Goal: Information Seeking & Learning: Learn about a topic

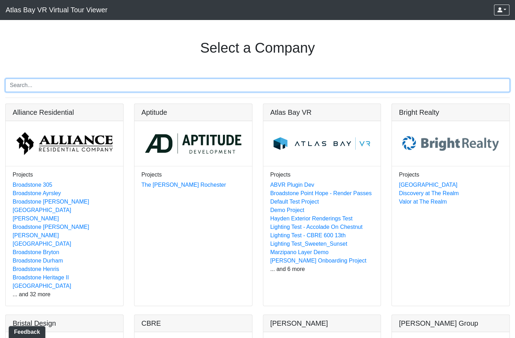
click at [65, 82] on input "Search" at bounding box center [257, 85] width 504 height 13
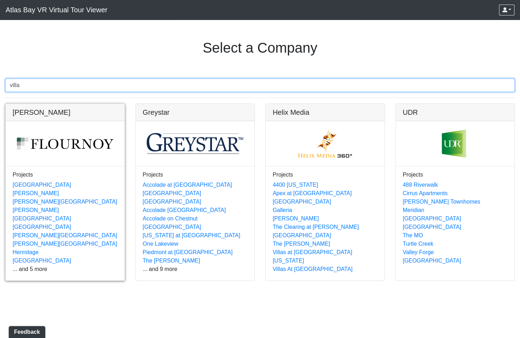
type input "villa"
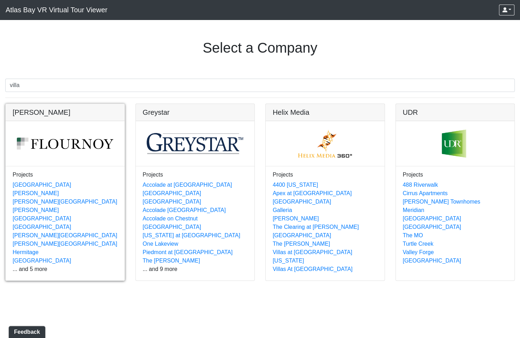
click at [32, 104] on link at bounding box center [65, 104] width 119 height 0
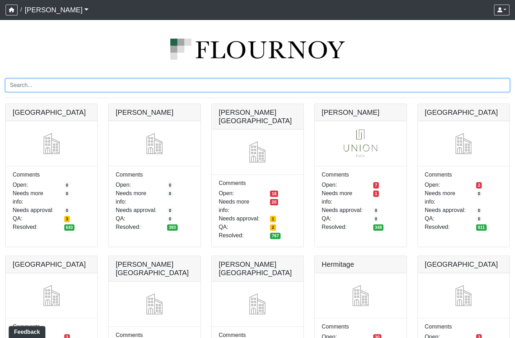
click at [50, 88] on input "Search" at bounding box center [257, 85] width 504 height 13
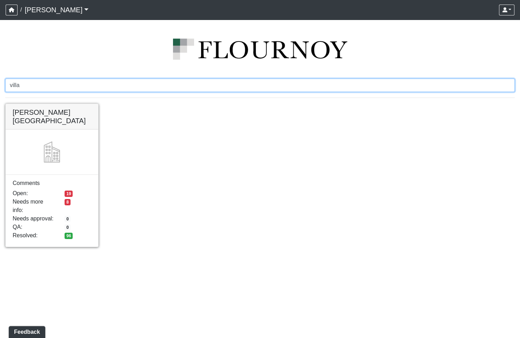
type input "villa"
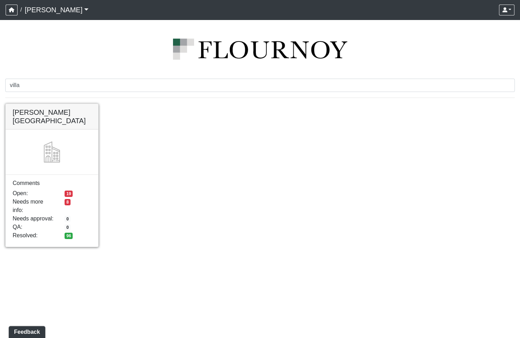
click at [36, 104] on link at bounding box center [52, 104] width 93 height 0
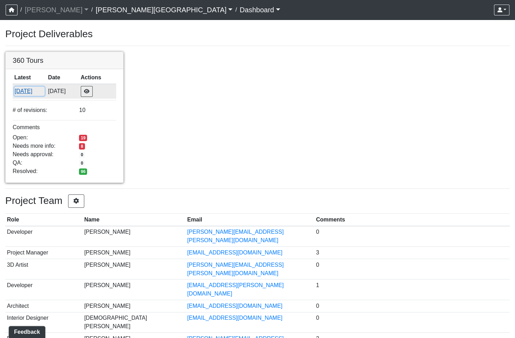
click at [34, 88] on button "[DATE]" at bounding box center [29, 91] width 30 height 9
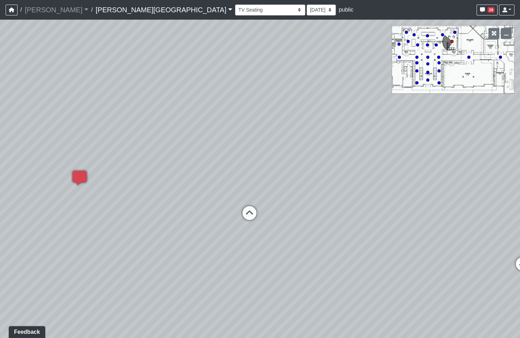
drag, startPoint x: 91, startPoint y: 125, endPoint x: 316, endPoint y: 109, distance: 225.8
click at [316, 109] on div "Loading... Pool Courtyard Entry 1 Loading... Window Seating 1 Loading... Foosba…" at bounding box center [260, 179] width 520 height 318
click at [235, 11] on select "Banquette Foosball Table Pool Courtyard Entry 1 Pool Courtyard Entry 2 Pool Tab…" at bounding box center [270, 10] width 70 height 11
click at [235, 5] on select "Banquette Foosball Table Pool Courtyard Entry 1 Pool Courtyard Entry 2 Pool Tab…" at bounding box center [270, 10] width 70 height 11
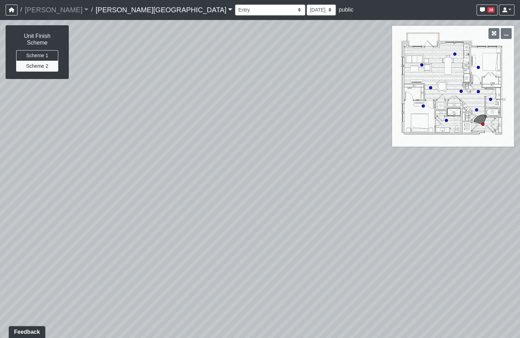
drag, startPoint x: 357, startPoint y: 257, endPoint x: 304, endPoint y: 263, distance: 53.2
click at [304, 263] on div "Loading... Pool Courtyard Entry 1 Loading... Window Seating 1 Loading... Foosba…" at bounding box center [260, 179] width 520 height 318
drag, startPoint x: 221, startPoint y: 220, endPoint x: 228, endPoint y: 187, distance: 33.6
click at [228, 187] on div "Loading... Pool Courtyard Entry 1 Loading... Window Seating 1 Loading... Foosba…" at bounding box center [260, 179] width 520 height 318
drag, startPoint x: 225, startPoint y: 212, endPoint x: 240, endPoint y: 160, distance: 53.9
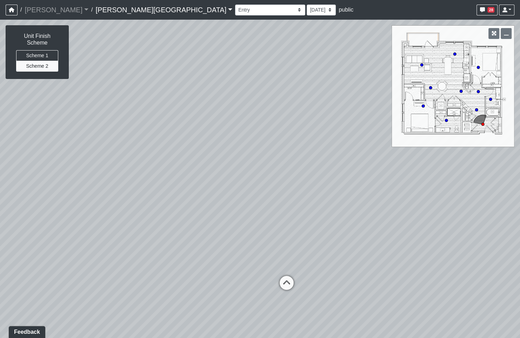
click at [240, 160] on div "Loading... Pool Courtyard Entry 1 Loading... Window Seating 1 Loading... Foosba…" at bounding box center [260, 179] width 520 height 318
drag, startPoint x: 287, startPoint y: 284, endPoint x: 284, endPoint y: 277, distance: 7.4
click at [287, 284] on icon at bounding box center [286, 285] width 21 height 21
click at [224, 200] on icon at bounding box center [228, 204] width 21 height 21
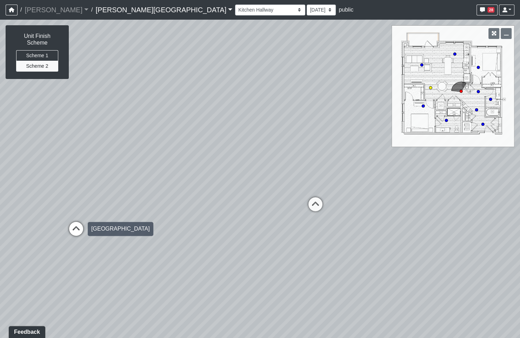
click at [73, 227] on icon at bounding box center [76, 232] width 21 height 21
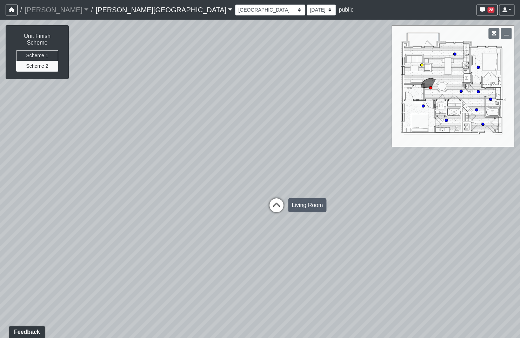
click at [281, 208] on icon at bounding box center [276, 208] width 21 height 21
drag, startPoint x: 379, startPoint y: 210, endPoint x: -29, endPoint y: 190, distance: 407.8
click at [0, 190] on html "/ [PERSON_NAME] Loading... / [PERSON_NAME][GEOGRAPHIC_DATA] [PERSON_NAME][GEOGR…" at bounding box center [260, 169] width 520 height 338
drag, startPoint x: 282, startPoint y: 181, endPoint x: 253, endPoint y: 261, distance: 84.7
click at [253, 261] on div "Loading... Pool Courtyard Entry 1 Loading... Window Seating 1 Loading... Foosba…" at bounding box center [260, 179] width 520 height 318
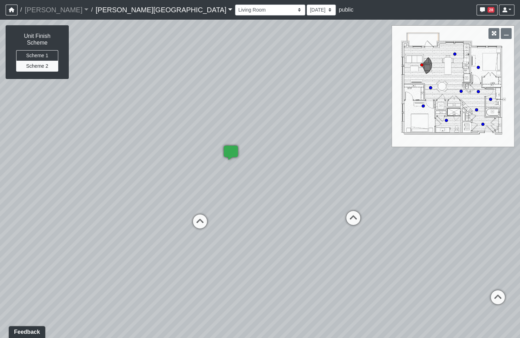
drag, startPoint x: 336, startPoint y: 188, endPoint x: 200, endPoint y: 240, distance: 145.4
click at [200, 240] on div "Loading... Pool Courtyard Entry 1 Loading... Window Seating 1 Loading... Foosba…" at bounding box center [260, 179] width 520 height 318
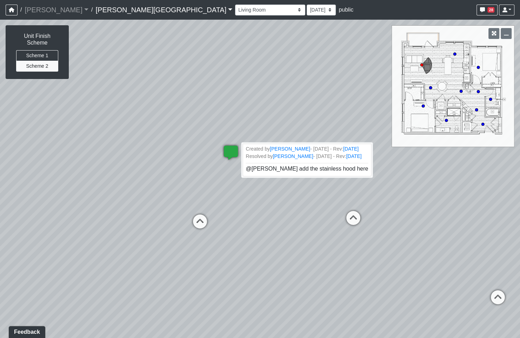
click at [229, 151] on icon at bounding box center [230, 156] width 21 height 21
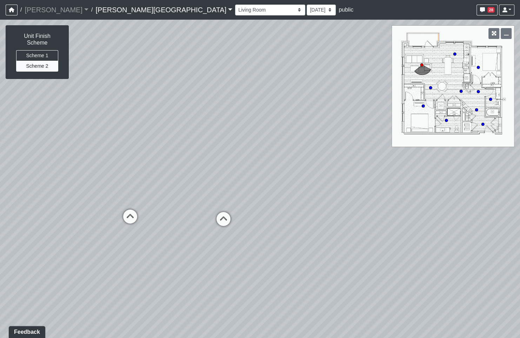
drag, startPoint x: 386, startPoint y: 265, endPoint x: 53, endPoint y: 252, distance: 333.5
click at [53, 252] on div "Loading... Pool Courtyard Entry 1 Loading... Window Seating 1 Loading... Foosba…" at bounding box center [260, 179] width 520 height 318
click at [17, 266] on div "Loading... Pool Courtyard Entry 1 Loading... Window Seating 1 Loading... Foosba…" at bounding box center [260, 179] width 520 height 318
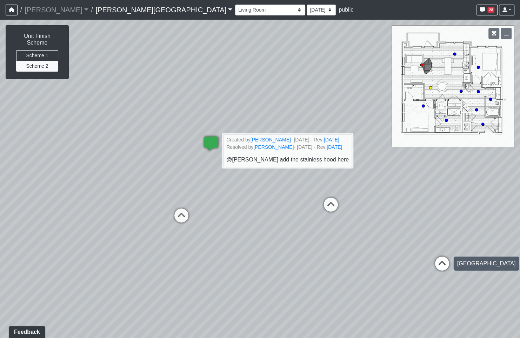
drag, startPoint x: 133, startPoint y: 258, endPoint x: 434, endPoint y: 259, distance: 301.7
click at [434, 259] on div "Loading... Pool Courtyard Entry 1 Loading... Window Seating 1 Loading... Foosba…" at bounding box center [260, 179] width 520 height 318
drag, startPoint x: 185, startPoint y: 216, endPoint x: 215, endPoint y: 221, distance: 31.0
click at [185, 215] on icon at bounding box center [181, 218] width 21 height 21
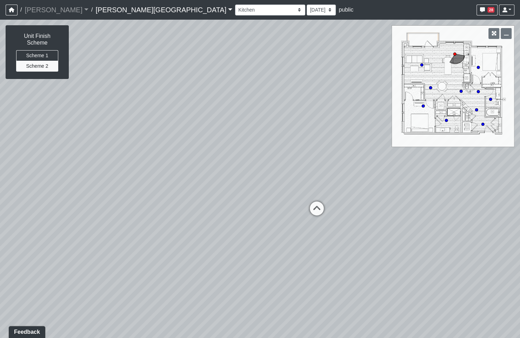
drag, startPoint x: 326, startPoint y: 217, endPoint x: 7, endPoint y: 241, distance: 319.1
click at [8, 241] on div "Loading... Pool Courtyard Entry 1 Loading... Window Seating 1 Loading... Foosba…" at bounding box center [260, 179] width 520 height 318
drag, startPoint x: 363, startPoint y: 216, endPoint x: 331, endPoint y: 230, distance: 34.7
click at [331, 230] on div "Loading... Pool Courtyard Entry 1 Loading... Window Seating 1 Loading... Foosba…" at bounding box center [260, 179] width 520 height 318
click at [244, 232] on icon at bounding box center [245, 236] width 21 height 21
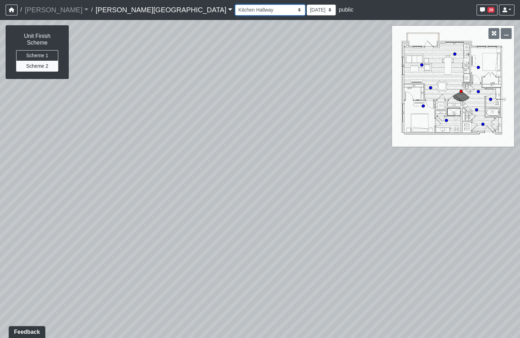
click at [235, 9] on select "Banquette Foosball Table Pool Courtyard Entry 1 Pool Courtyard Entry 2 Pool Tab…" at bounding box center [270, 10] width 70 height 11
click at [235, 5] on select "Banquette Foosball Table Pool Courtyard Entry 1 Pool Courtyard Entry 2 Pool Tab…" at bounding box center [270, 10] width 70 height 11
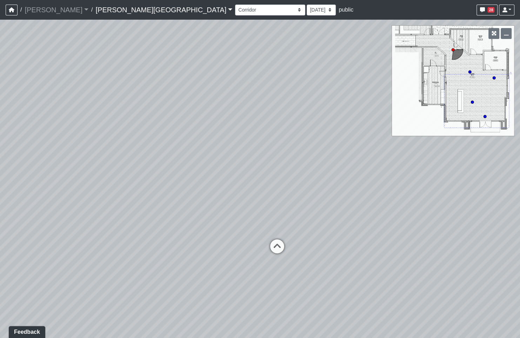
drag, startPoint x: 212, startPoint y: 257, endPoint x: 336, endPoint y: 266, distance: 124.1
click at [336, 266] on div "Loading... Pool Courtyard Entry 1 Loading... Window Seating 1 Loading... Foosba…" at bounding box center [260, 179] width 520 height 318
click at [235, 9] on select "Banquette Foosball Table Pool Courtyard Entry 1 Pool Courtyard Entry 2 Pool Tab…" at bounding box center [270, 10] width 70 height 11
click at [235, 5] on select "Banquette Foosball Table Pool Courtyard Entry 1 Pool Courtyard Entry 2 Pool Tab…" at bounding box center [270, 10] width 70 height 11
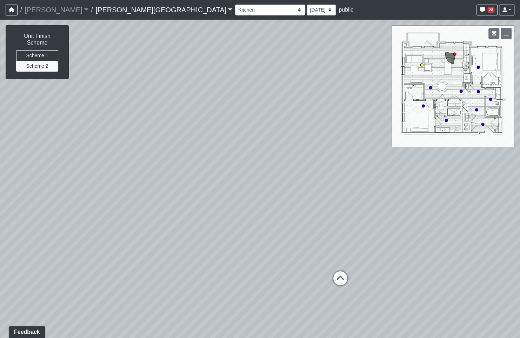
click at [347, 278] on icon at bounding box center [339, 281] width 21 height 21
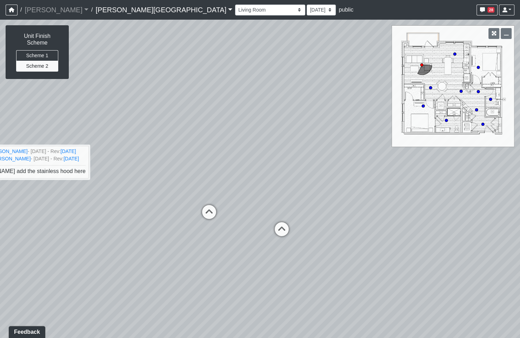
drag, startPoint x: 196, startPoint y: 231, endPoint x: 572, endPoint y: 199, distance: 376.7
click at [520, 199] on html "/ [PERSON_NAME] Loading... / [PERSON_NAME][GEOGRAPHIC_DATA] [PERSON_NAME][GEOGR…" at bounding box center [260, 169] width 520 height 338
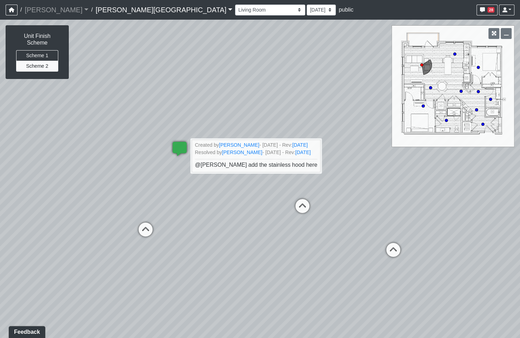
drag, startPoint x: 304, startPoint y: 250, endPoint x: 464, endPoint y: 243, distance: 159.8
click at [464, 243] on div "Loading... Pool Courtyard Entry 1 Loading... Window Seating 1 Loading... Foosba…" at bounding box center [260, 179] width 520 height 318
click at [246, 242] on div "Loading... Pool Courtyard Entry 1 Loading... Window Seating 1 Loading... Foosba…" at bounding box center [260, 179] width 520 height 318
click at [175, 148] on icon at bounding box center [179, 152] width 21 height 21
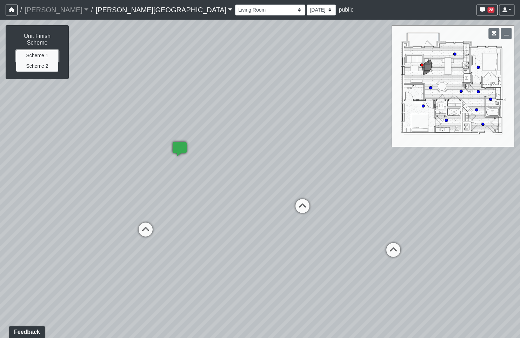
click at [22, 50] on button "Scheme 1" at bounding box center [37, 55] width 42 height 11
click at [37, 61] on button "Scheme 2" at bounding box center [37, 66] width 42 height 11
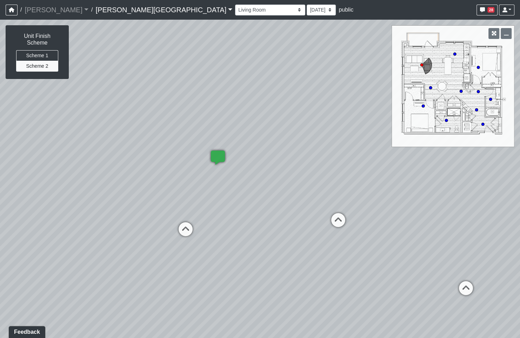
drag, startPoint x: 252, startPoint y: 247, endPoint x: 303, endPoint y: 258, distance: 52.7
click at [303, 258] on div "Loading... Pool Courtyard Entry 1 Loading... Window Seating 1 Loading... Foosba…" at bounding box center [260, 179] width 520 height 318
click at [50, 50] on button "Scheme 1" at bounding box center [37, 55] width 42 height 11
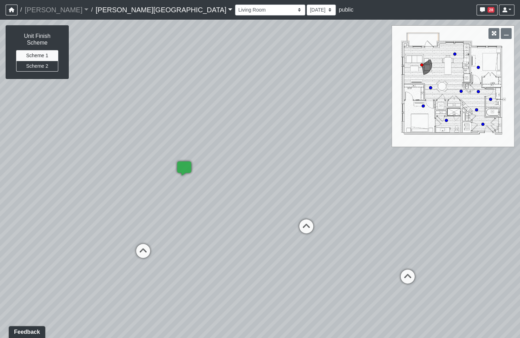
drag, startPoint x: 293, startPoint y: 262, endPoint x: 241, endPoint y: 270, distance: 53.2
click at [242, 275] on div "Loading... Pool Courtyard Entry 1 Loading... Window Seating 1 Loading... Foosba…" at bounding box center [260, 179] width 520 height 318
click at [145, 251] on icon at bounding box center [143, 253] width 21 height 21
select select "3f8ehn1XMdp2ChiJxvm4Bh"
drag, startPoint x: 433, startPoint y: 294, endPoint x: 168, endPoint y: 241, distance: 269.5
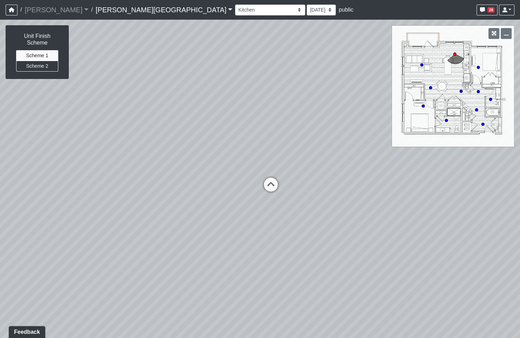
click at [168, 241] on div "Loading... Pool Courtyard Entry 1 Loading... Window Seating 1 Loading... Foosba…" at bounding box center [260, 179] width 520 height 318
